Goal: Task Accomplishment & Management: Manage account settings

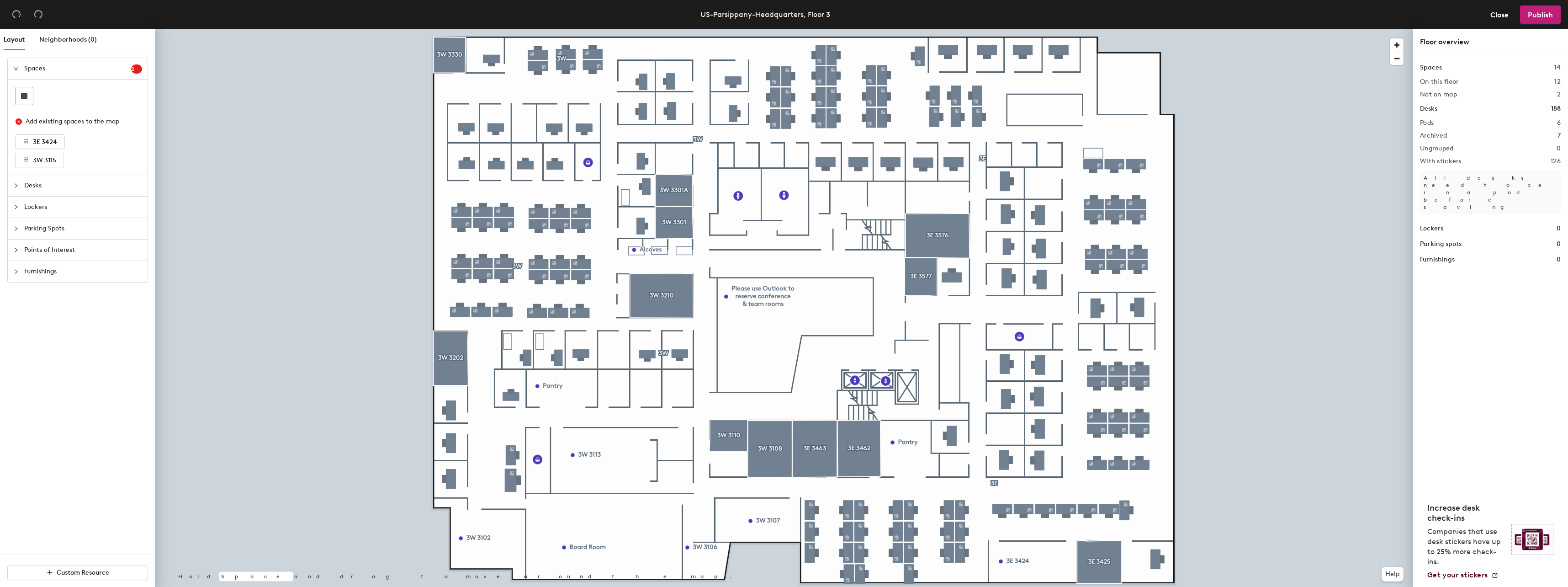
click at [1112, 29] on div at bounding box center [784, 29] width 1258 height 0
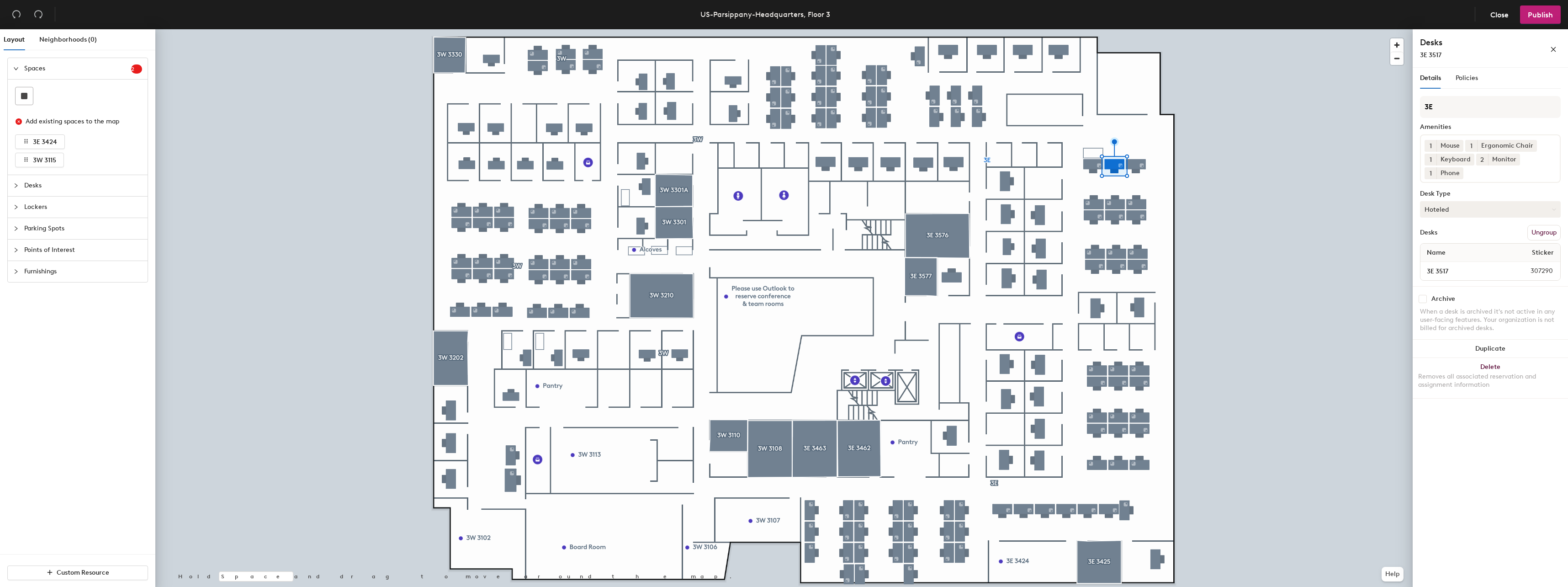
click at [1557, 211] on button "Hoteled" at bounding box center [1490, 209] width 141 height 16
click at [1464, 76] on span "Policies" at bounding box center [1467, 78] width 22 height 8
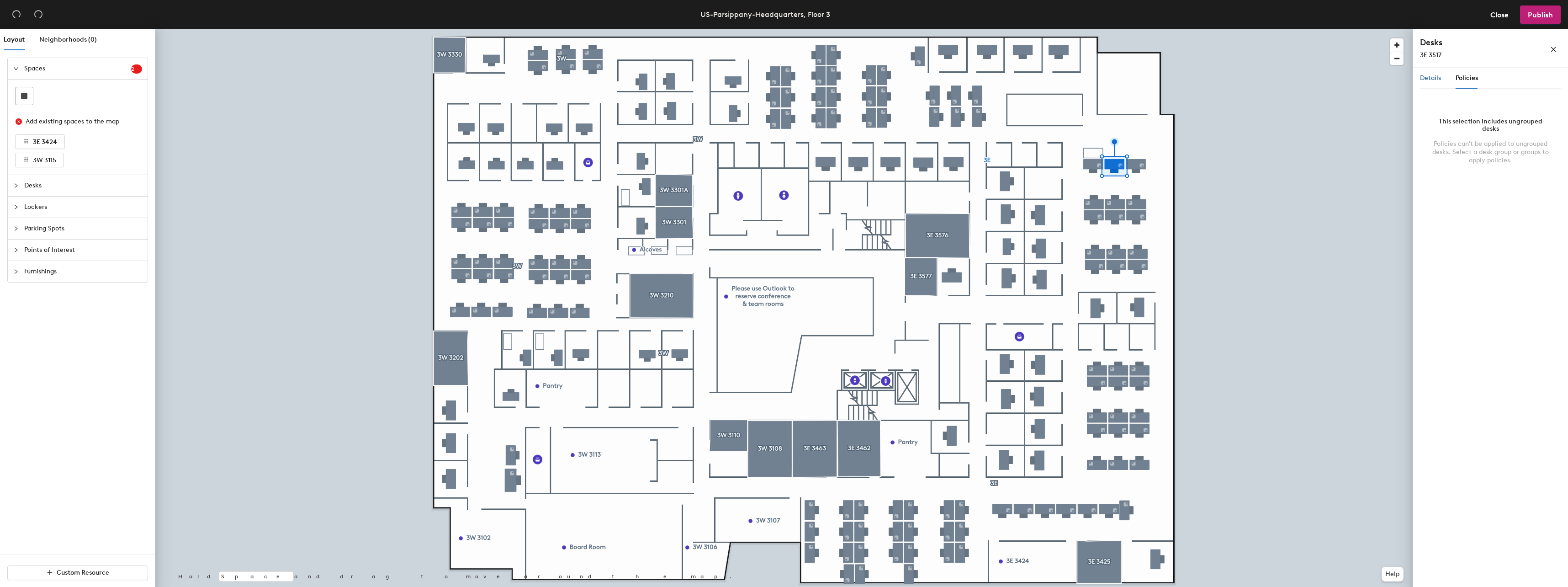
click at [1429, 78] on span "Details" at bounding box center [1431, 78] width 21 height 8
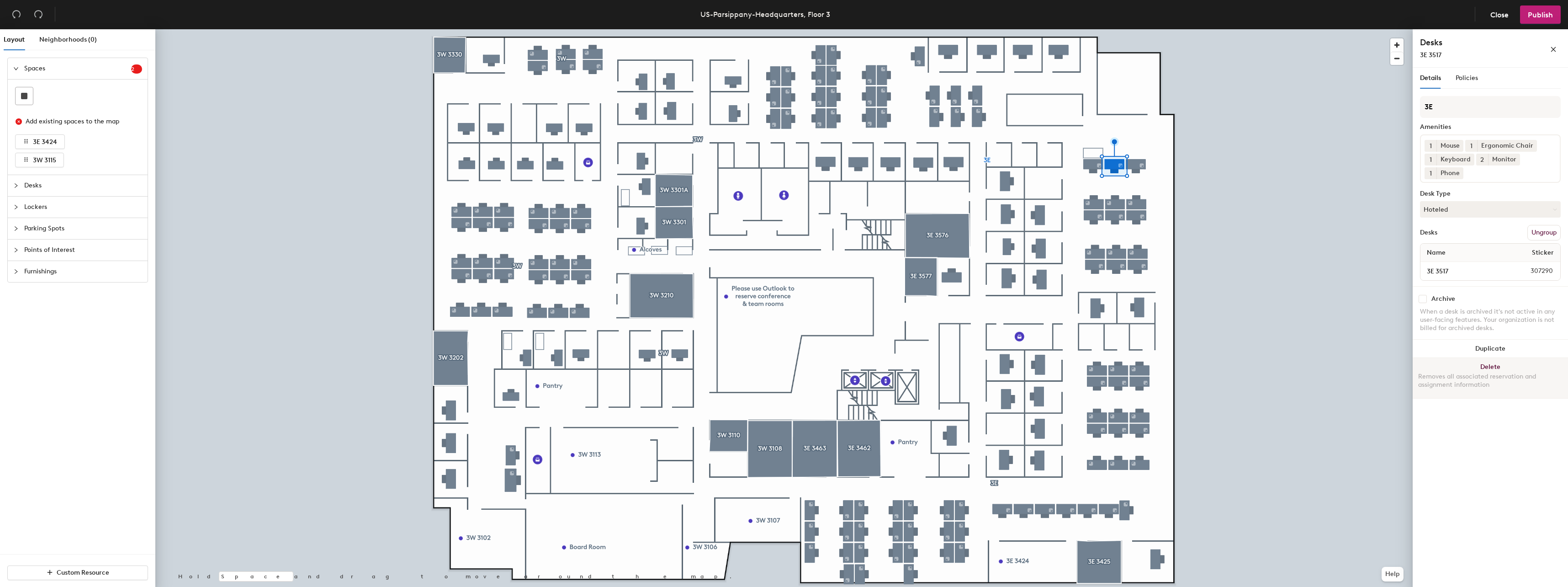
click at [1496, 368] on button "Delete Removes all associated reservation and assignment information" at bounding box center [1490, 378] width 155 height 40
click at [1492, 369] on button "Delete Removes all associated reservation and assignment information" at bounding box center [1490, 378] width 155 height 40
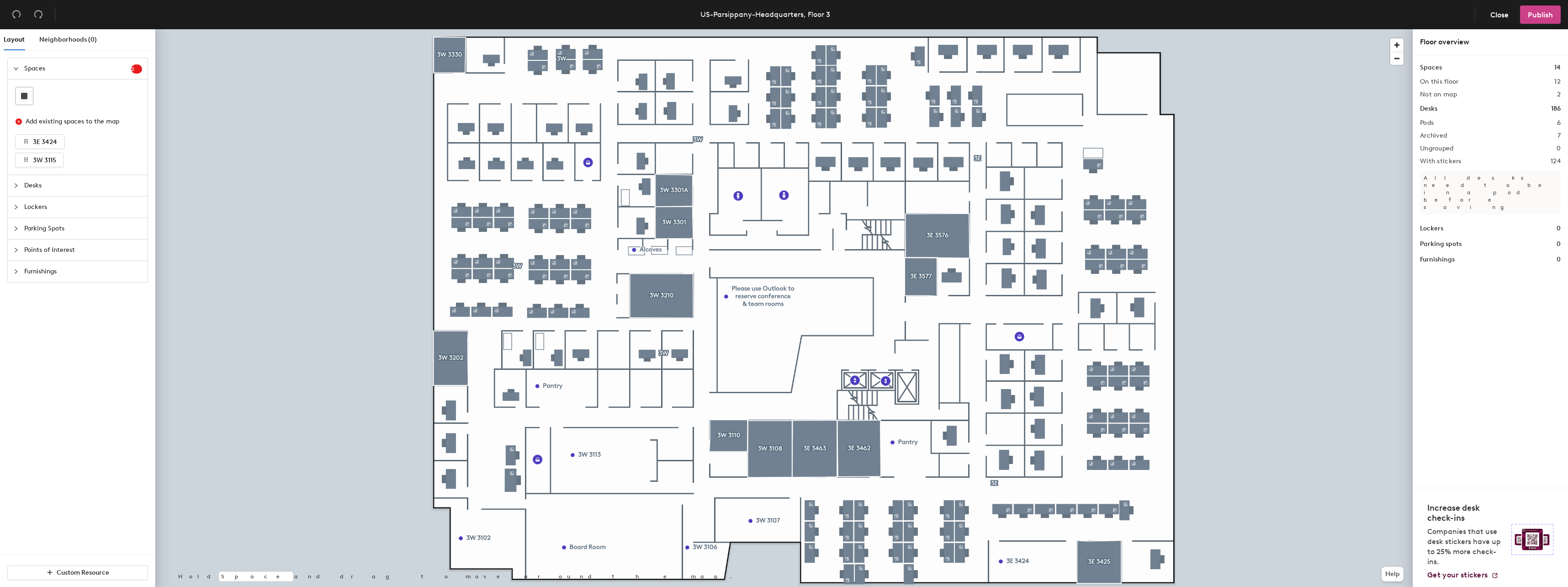
click at [1547, 16] on span "Publish" at bounding box center [1541, 15] width 25 height 8
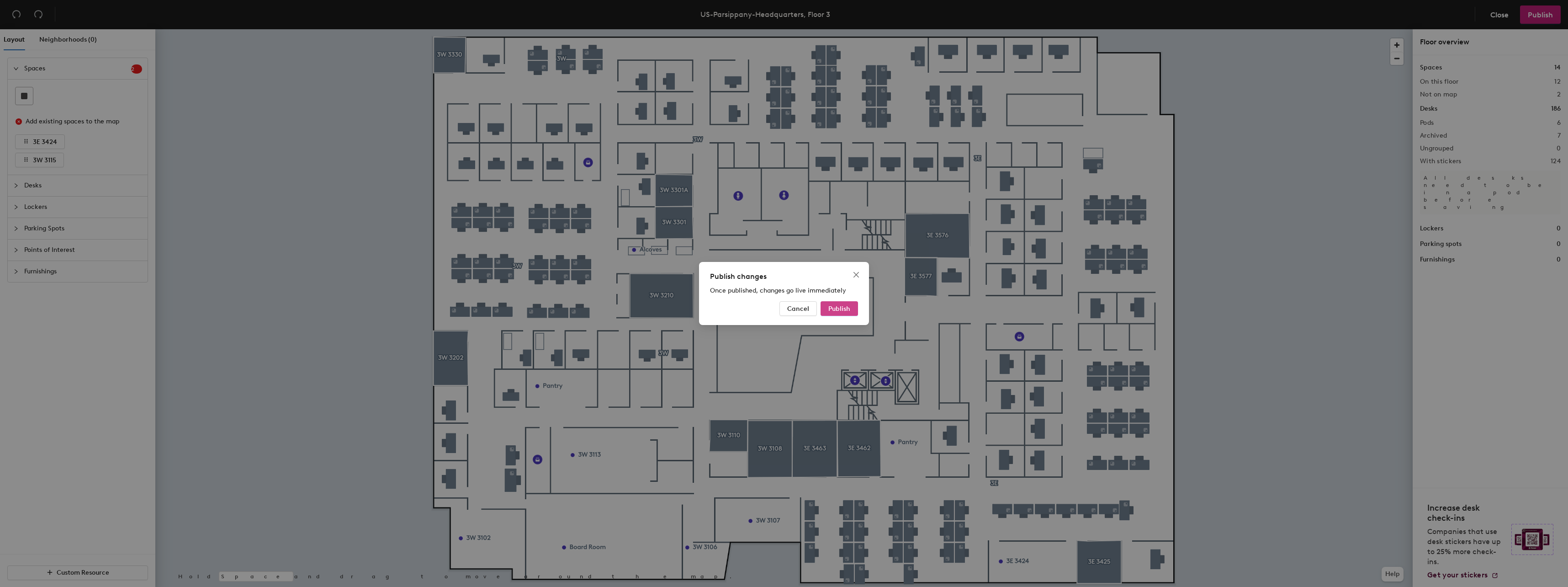
click at [841, 310] on span "Publish" at bounding box center [839, 308] width 22 height 8
